Goal: Information Seeking & Learning: Learn about a topic

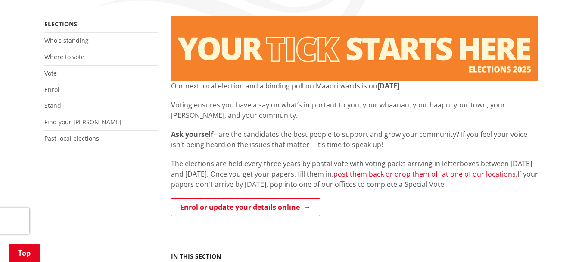
scroll to position [158, 0]
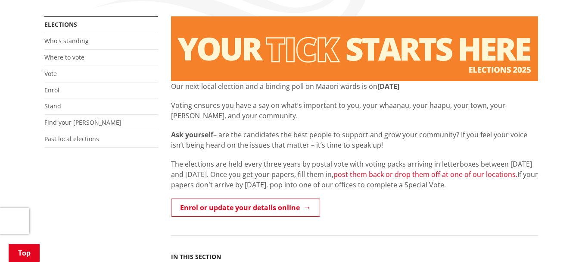
click at [412, 173] on link "post them back or drop them off at one of our locations." at bounding box center [426, 173] width 184 height 9
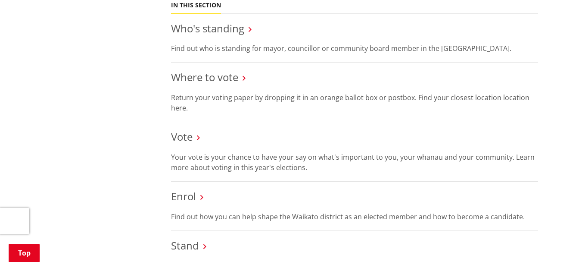
scroll to position [411, 0]
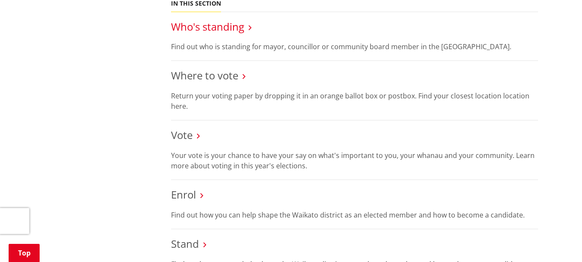
click at [225, 30] on link "Who's standing" at bounding box center [207, 26] width 73 height 14
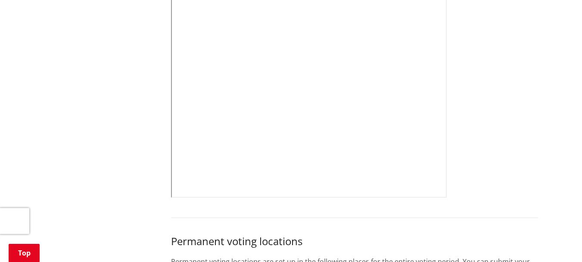
scroll to position [462, 0]
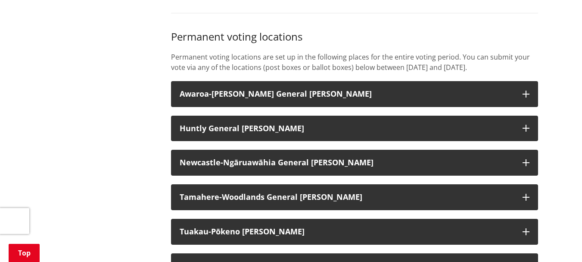
scroll to position [666, 0]
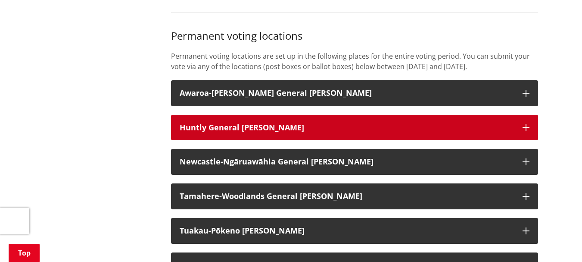
click at [525, 131] on icon "button" at bounding box center [526, 127] width 7 height 7
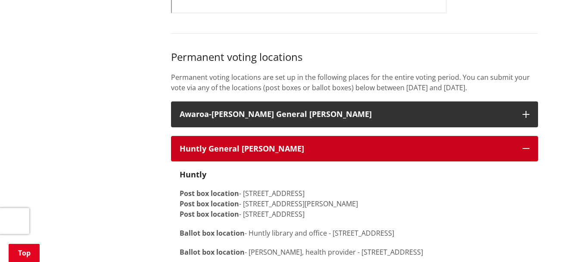
scroll to position [645, 0]
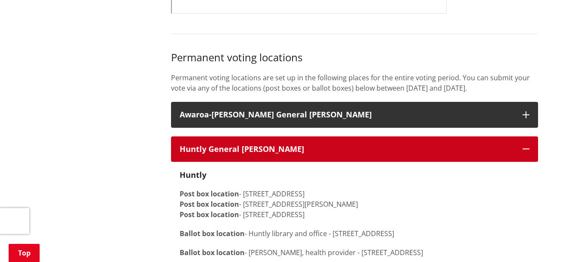
click at [527, 152] on icon "button" at bounding box center [526, 148] width 7 height 7
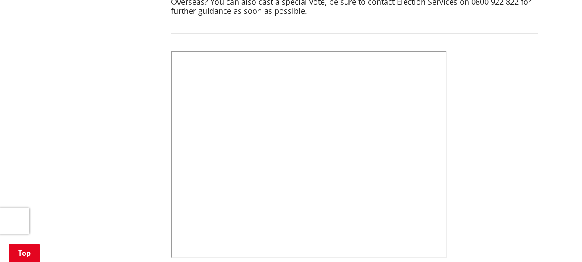
scroll to position [400, 0]
